Goal: Transaction & Acquisition: Purchase product/service

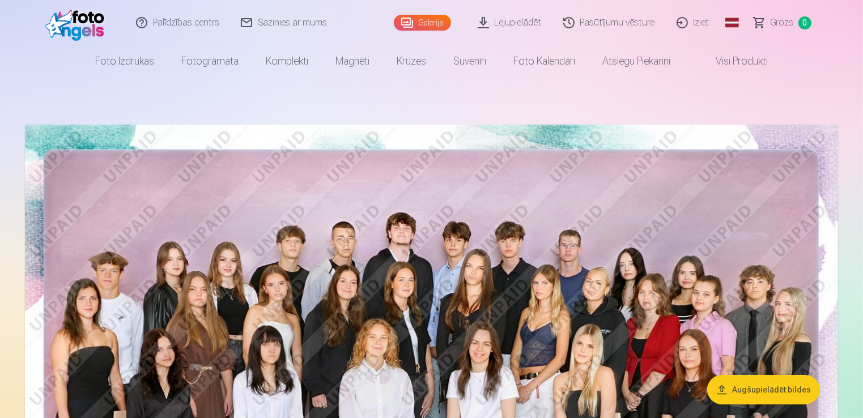
click at [424, 24] on link "Galerija" at bounding box center [422, 23] width 57 height 16
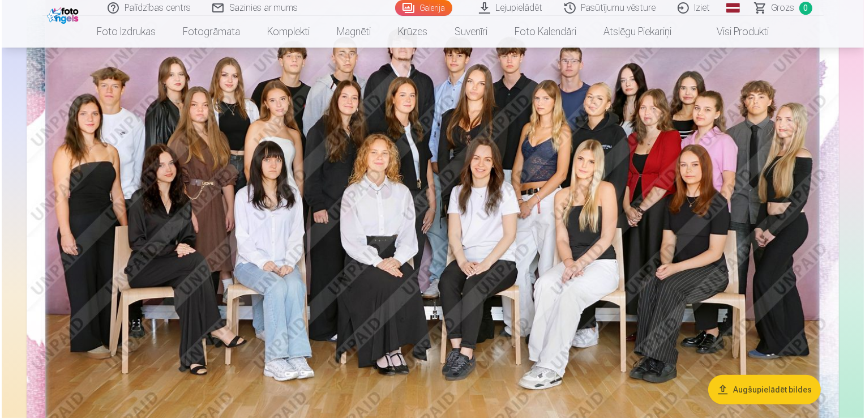
scroll to position [331, 0]
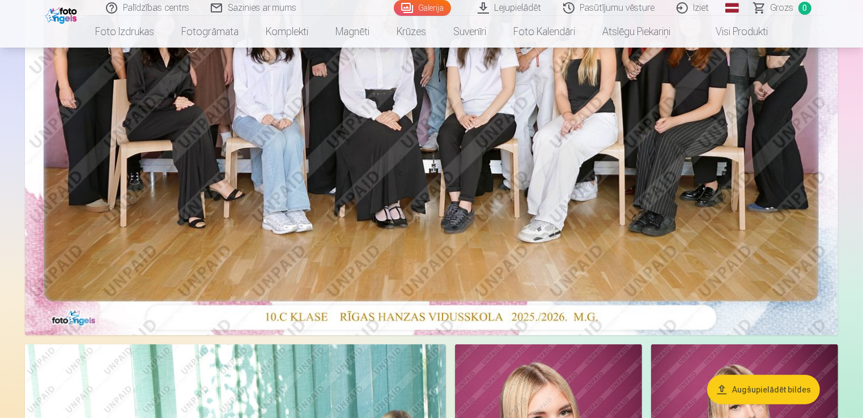
click at [568, 135] on img at bounding box center [431, 64] width 813 height 542
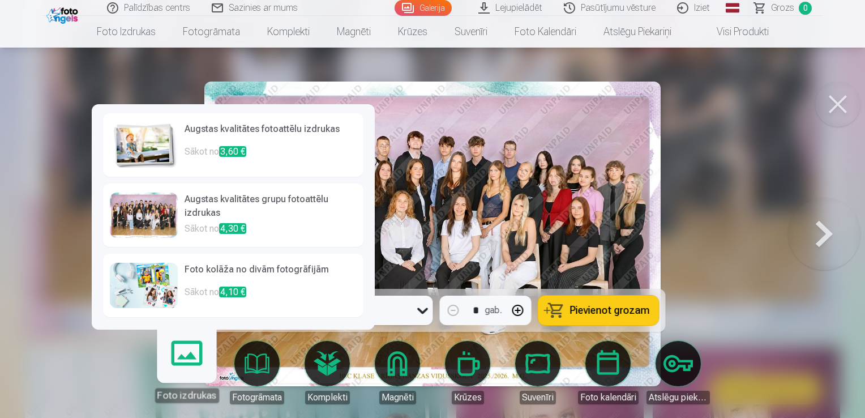
click at [244, 144] on h6 "Augstas kvalitātes fotoattēlu izdrukas" at bounding box center [271, 133] width 172 height 23
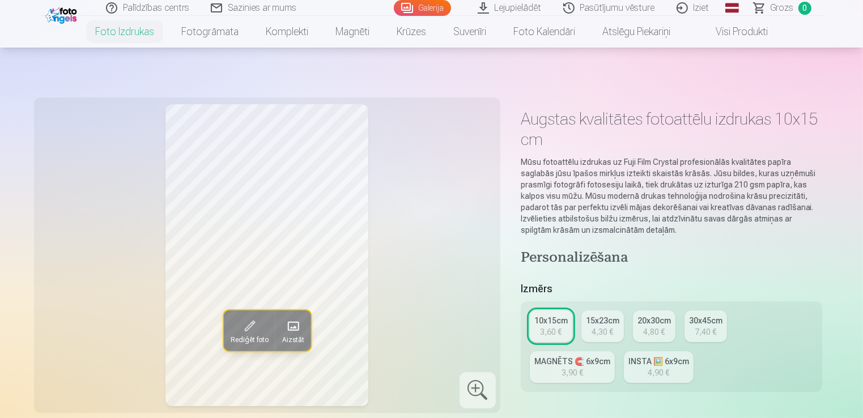
scroll to position [366, 0]
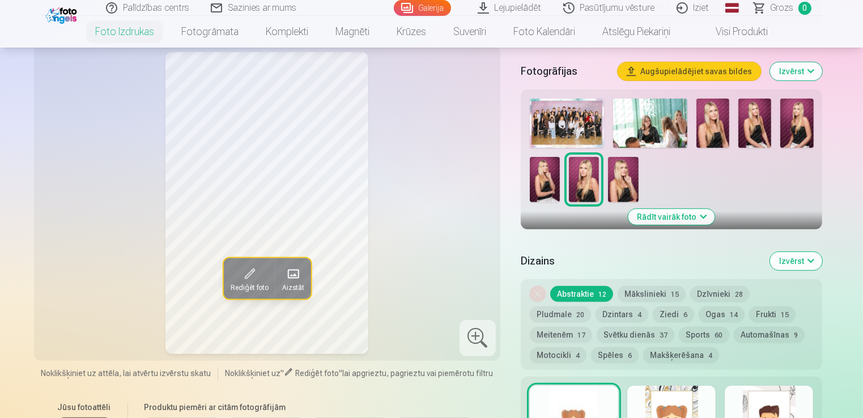
click at [557, 120] on img at bounding box center [567, 123] width 74 height 49
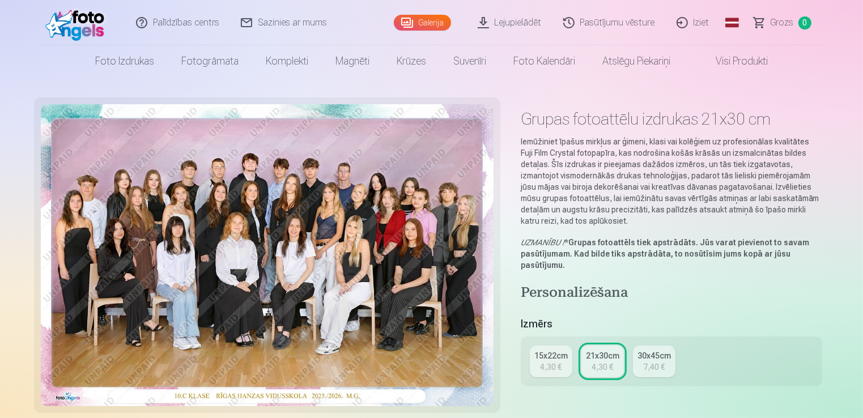
click at [556, 355] on div "15x22cm" at bounding box center [550, 355] width 33 height 11
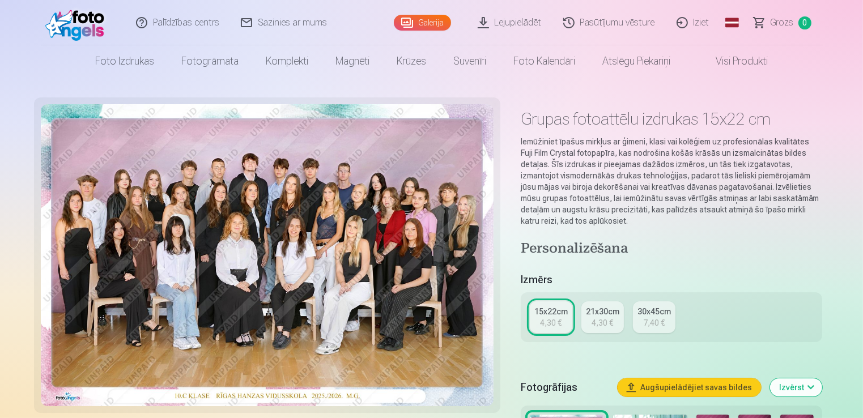
click at [594, 327] on div "4,30 €" at bounding box center [602, 322] width 22 height 11
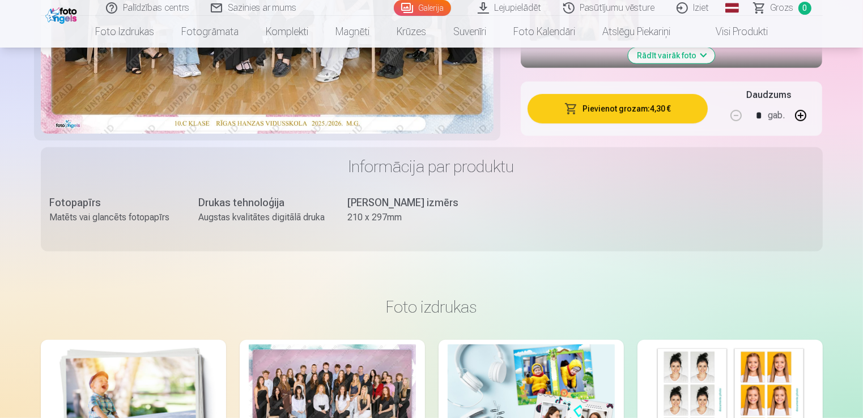
scroll to position [537, 0]
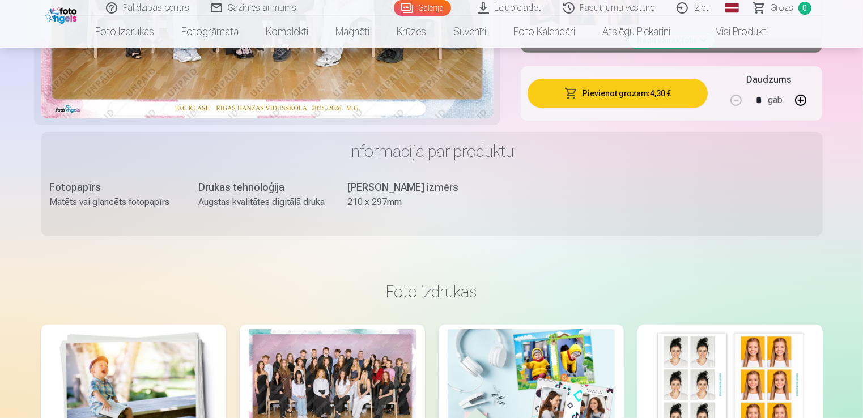
click at [644, 94] on button "Pievienot grozam : 4,30 €" at bounding box center [617, 93] width 181 height 29
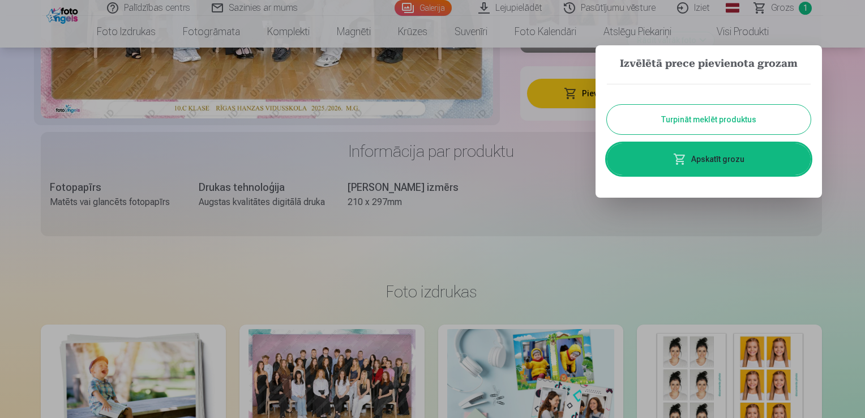
click at [670, 116] on button "Turpināt meklēt produktus" at bounding box center [709, 119] width 204 height 29
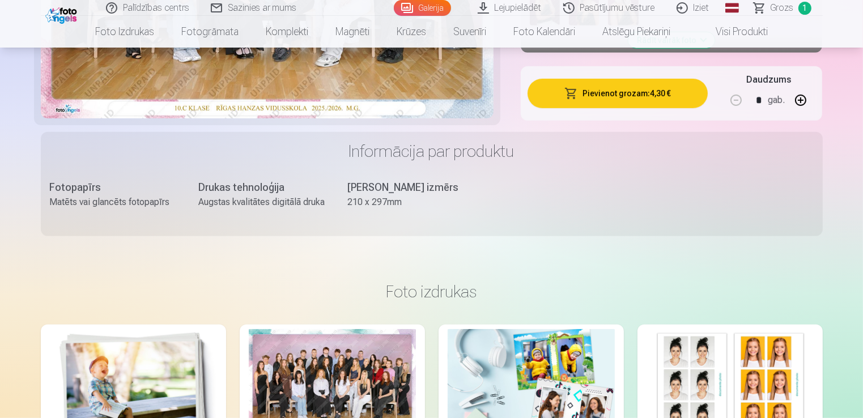
click at [860, 15] on header "Palīdzības centrs Sazinies ar mums Galerija Lejupielādēt Pasūtījumu vēsture Izi…" at bounding box center [431, 24] width 863 height 48
click at [420, 1] on link "Galerija" at bounding box center [422, 8] width 57 height 16
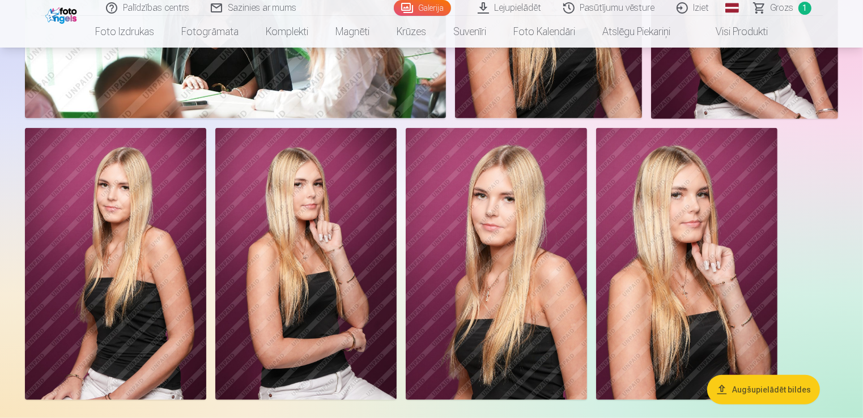
scroll to position [843, 0]
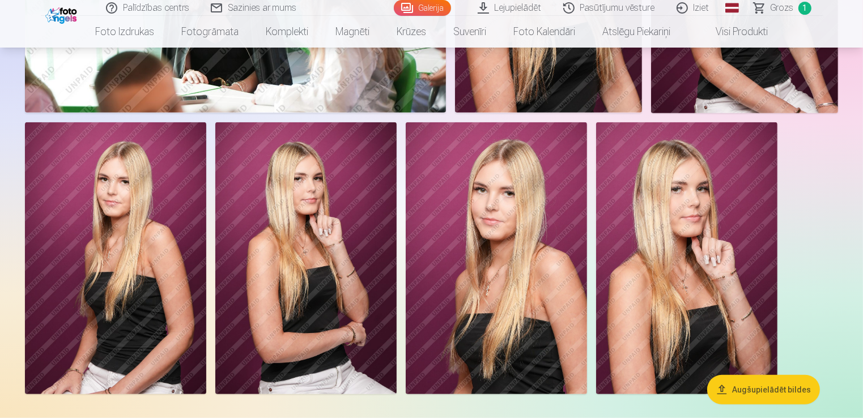
click at [494, 189] on img at bounding box center [496, 258] width 181 height 272
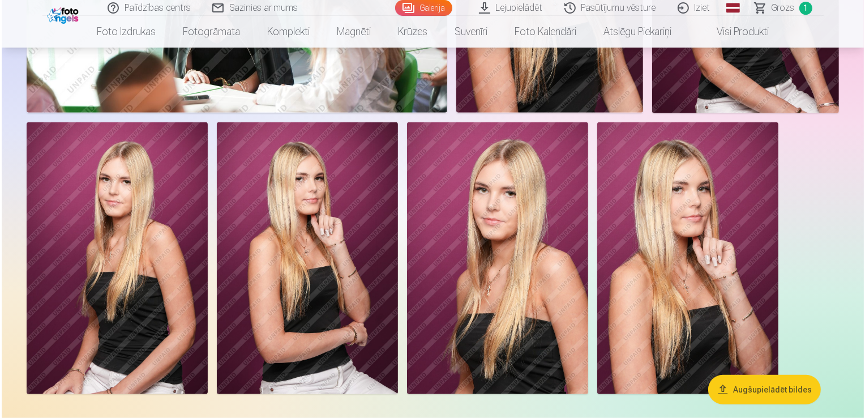
scroll to position [845, 0]
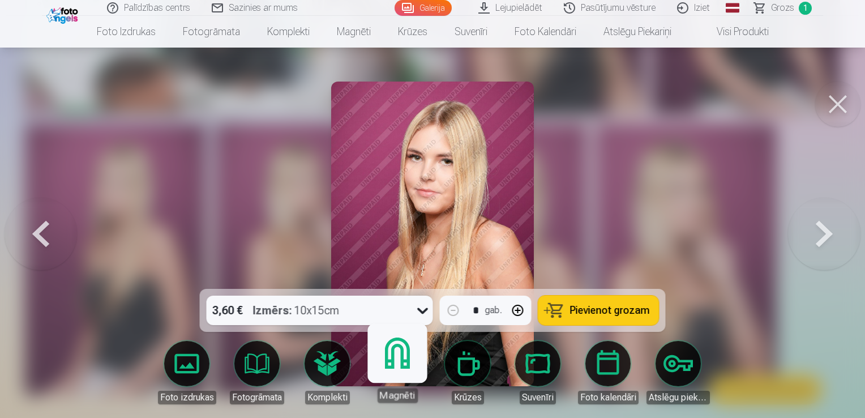
click at [399, 355] on link "Magnēti" at bounding box center [398, 368] width 70 height 70
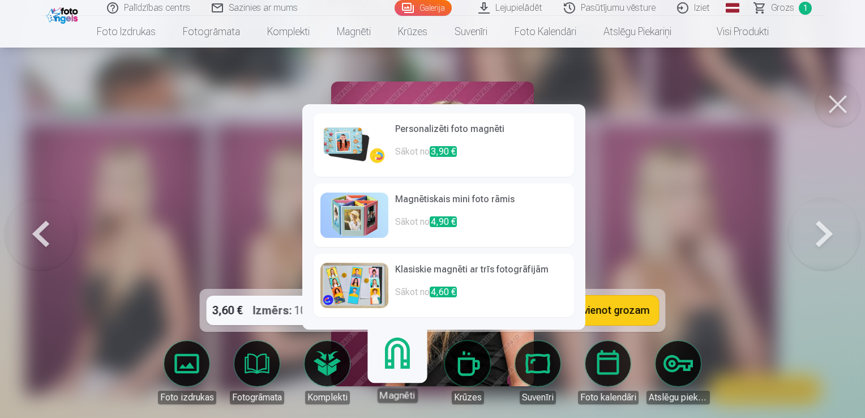
click at [404, 141] on h6 "Personalizēti foto magnēti" at bounding box center [481, 133] width 172 height 23
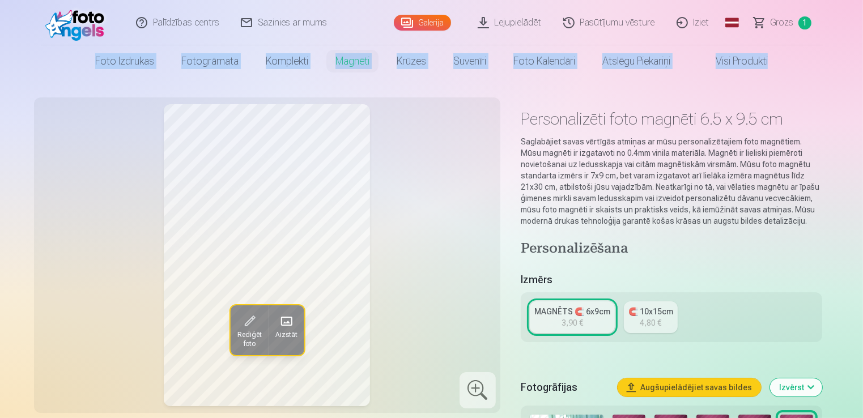
drag, startPoint x: 862, startPoint y: 34, endPoint x: 866, endPoint y: 40, distance: 6.9
click at [862, 40] on html "Palīdzības centrs Sazinies ar mums Galerija Lejupielādēt Pasūtījumu vēsture Izi…" at bounding box center [431, 209] width 863 height 418
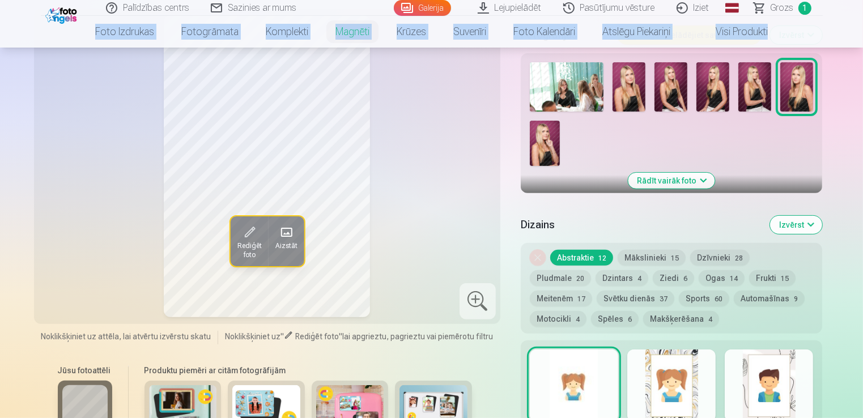
scroll to position [347, 0]
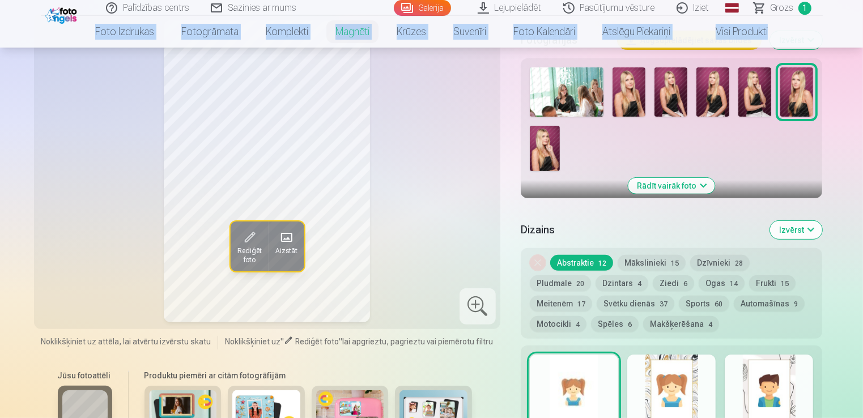
click at [592, 296] on button "Meitenēm 17" at bounding box center [561, 304] width 62 height 16
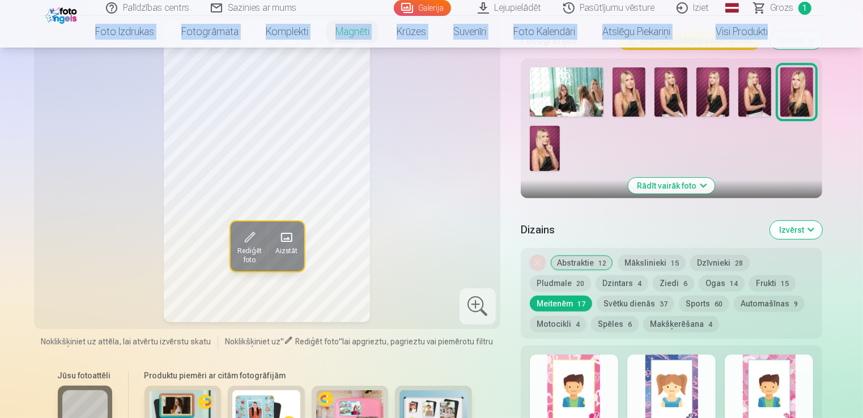
click at [586, 316] on button "Motocikli 4" at bounding box center [558, 324] width 57 height 16
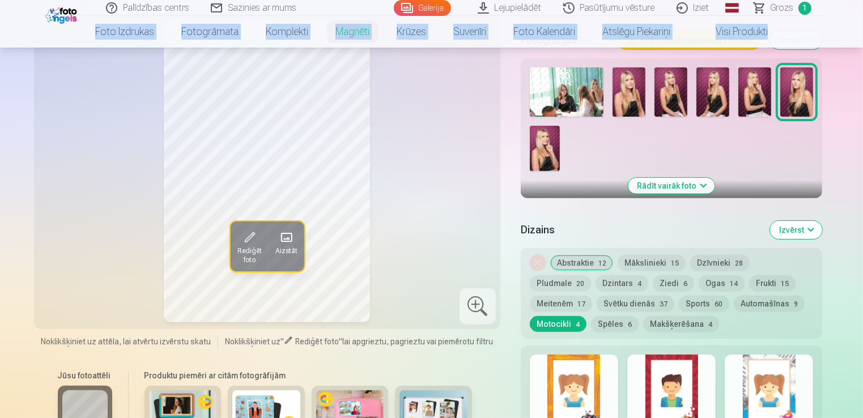
click at [653, 282] on button "Ziedi 6" at bounding box center [673, 283] width 41 height 16
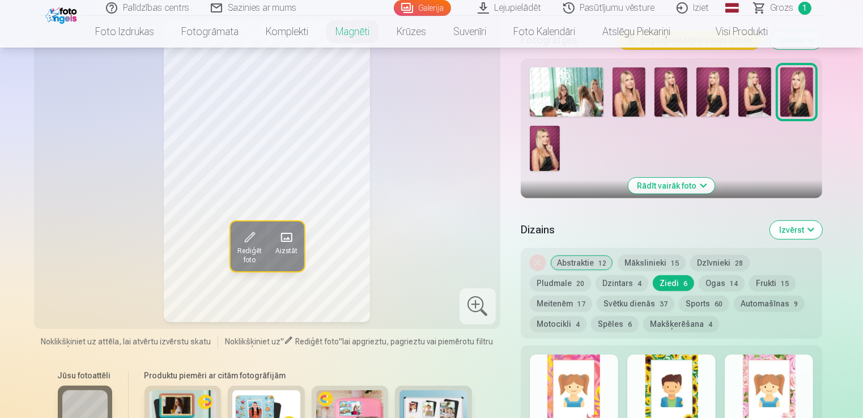
click at [668, 387] on div at bounding box center [671, 391] width 88 height 73
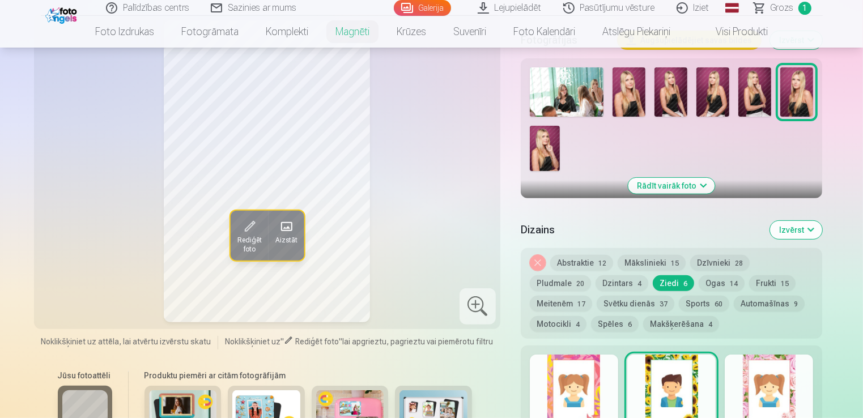
click at [751, 384] on div at bounding box center [768, 391] width 88 height 73
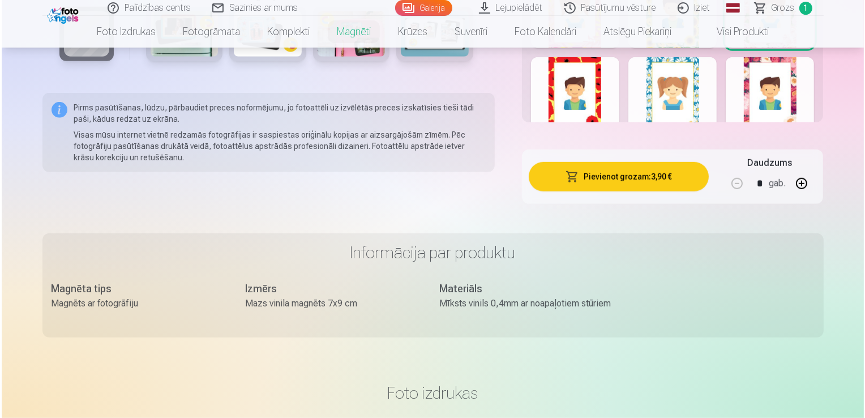
scroll to position [748, 0]
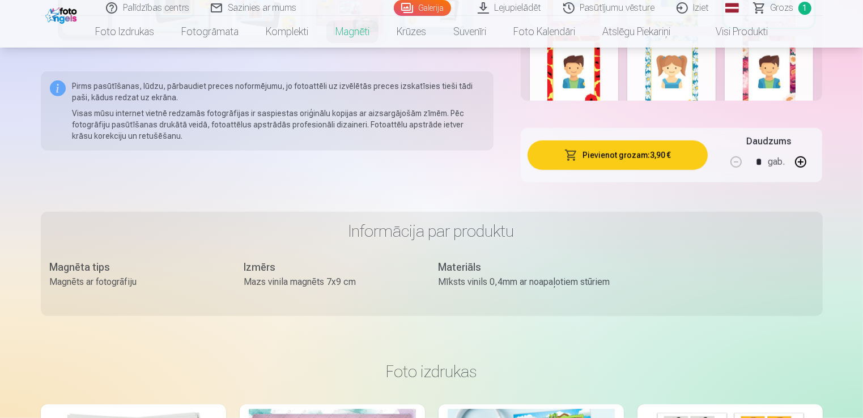
click at [804, 163] on button "button" at bounding box center [800, 161] width 27 height 27
type input "*"
click at [649, 153] on button "Pievienot grozam : 11,70 €" at bounding box center [617, 154] width 181 height 29
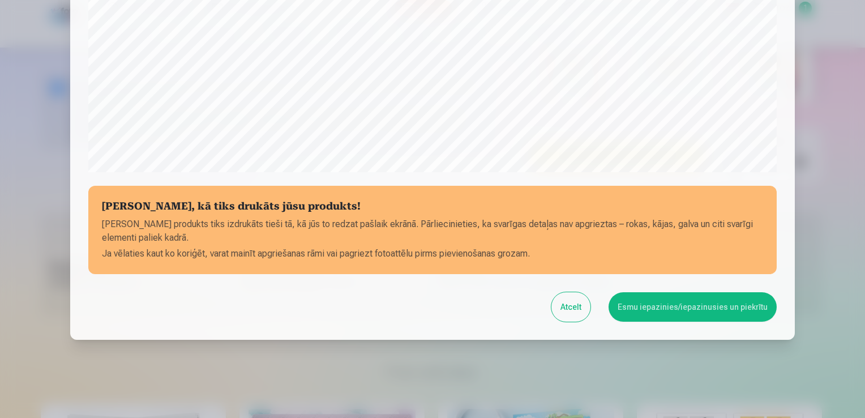
scroll to position [397, 0]
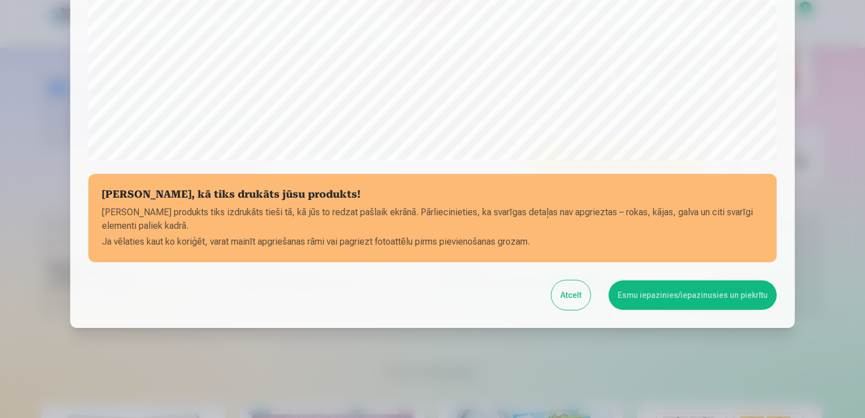
click at [667, 284] on button "Esmu iepazinies/iepazinusies un piekrītu" at bounding box center [693, 294] width 168 height 29
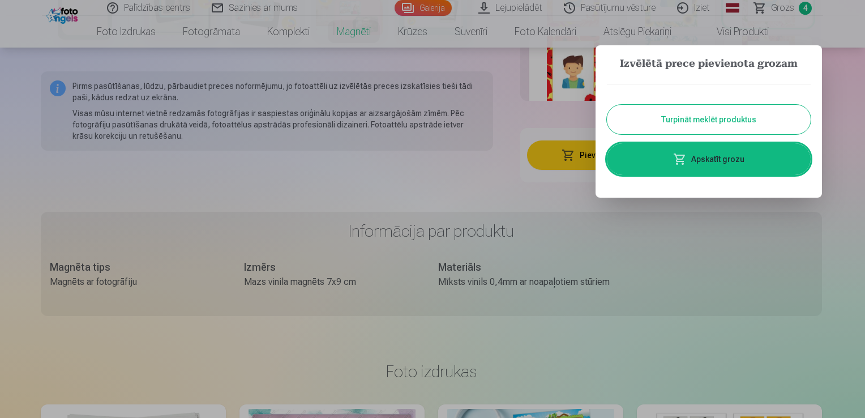
click at [734, 157] on link "Apskatīt grozu" at bounding box center [709, 159] width 204 height 32
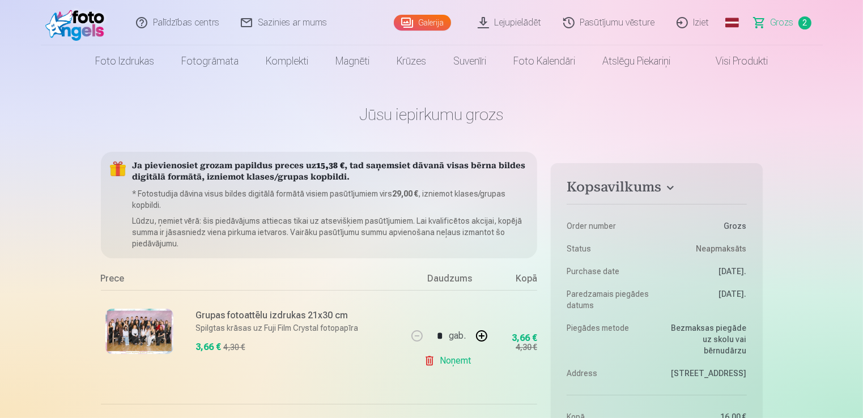
click at [792, 24] on span "Grozs" at bounding box center [781, 23] width 23 height 14
